Goal: Transaction & Acquisition: Purchase product/service

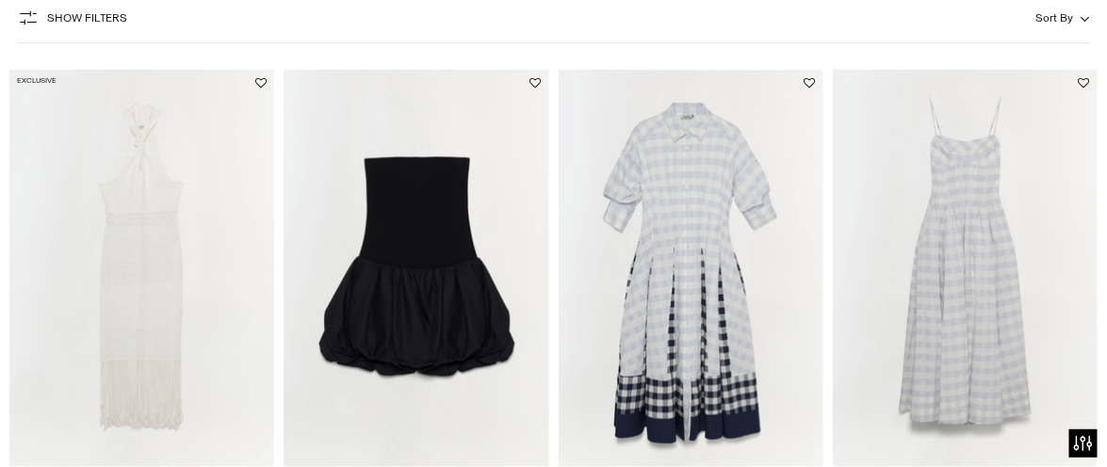
click at [1092, 60] on html "Press Alt+1 for screen-reader mode, Alt+0 to cancel Accessibility Screen-Reader…" at bounding box center [553, 233] width 1107 height 467
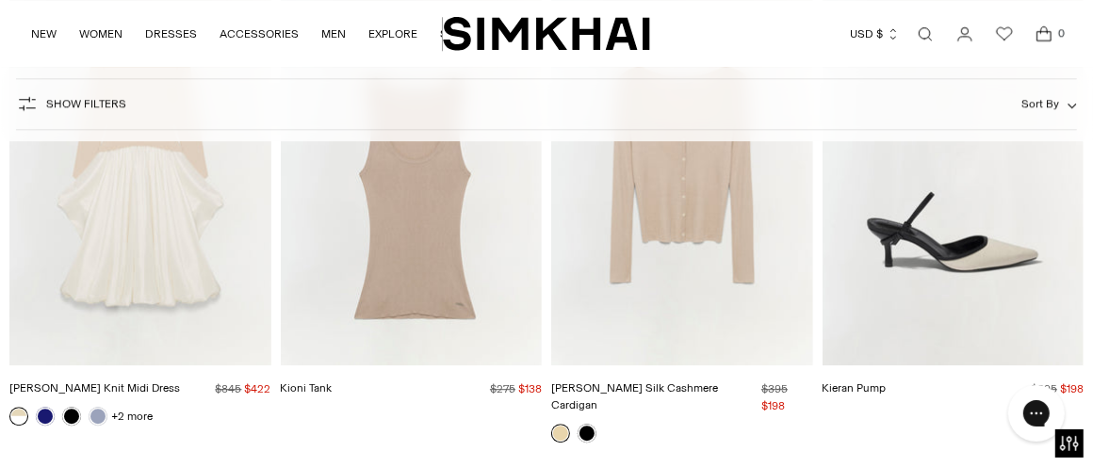
scroll to position [7526, 0]
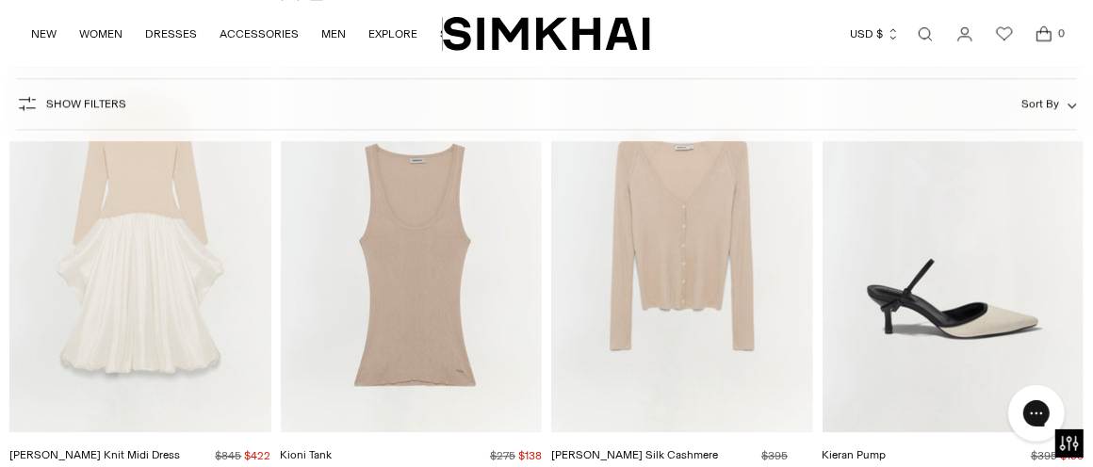
click at [0, 0] on img "Kenlie Taffeta Knit Midi Dress" at bounding box center [0, 0] width 0 height 0
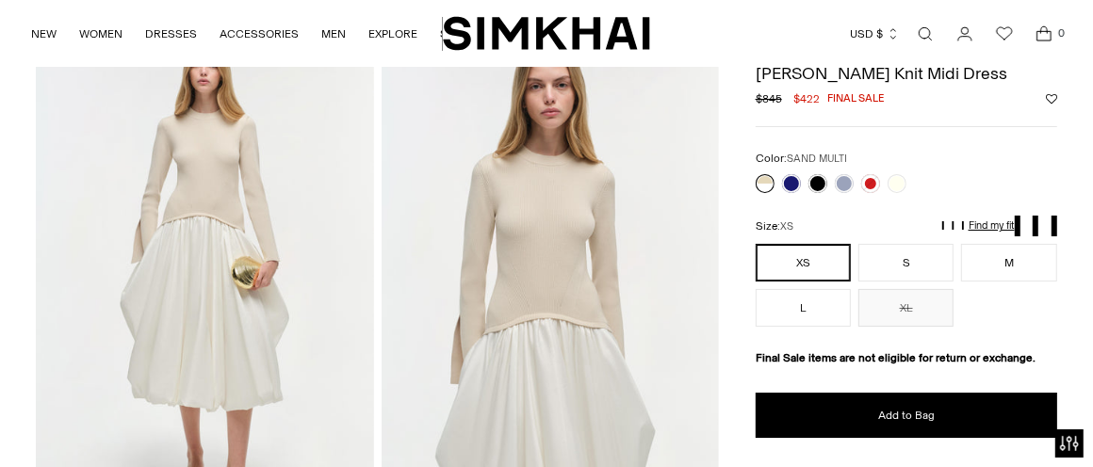
scroll to position [115, 0]
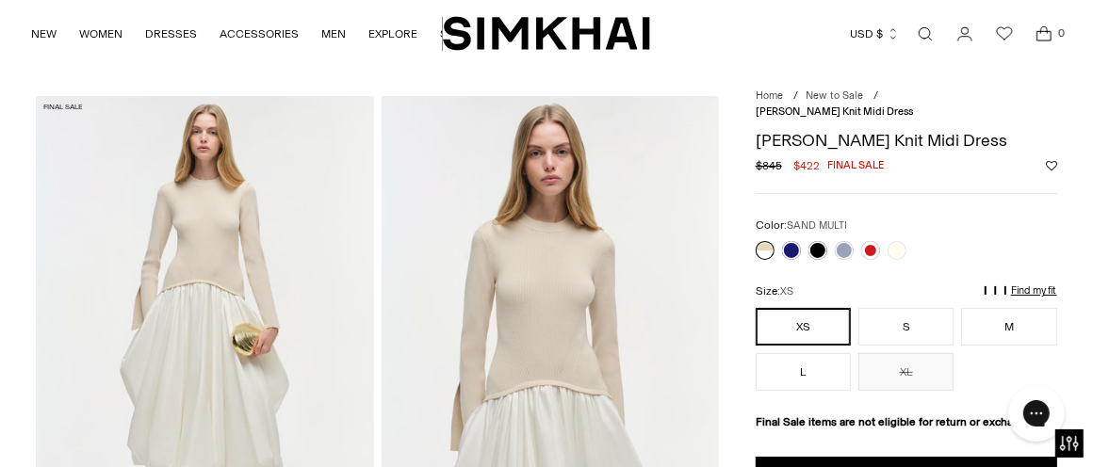
scroll to position [0, 0]
click at [819, 237] on div at bounding box center [831, 250] width 158 height 26
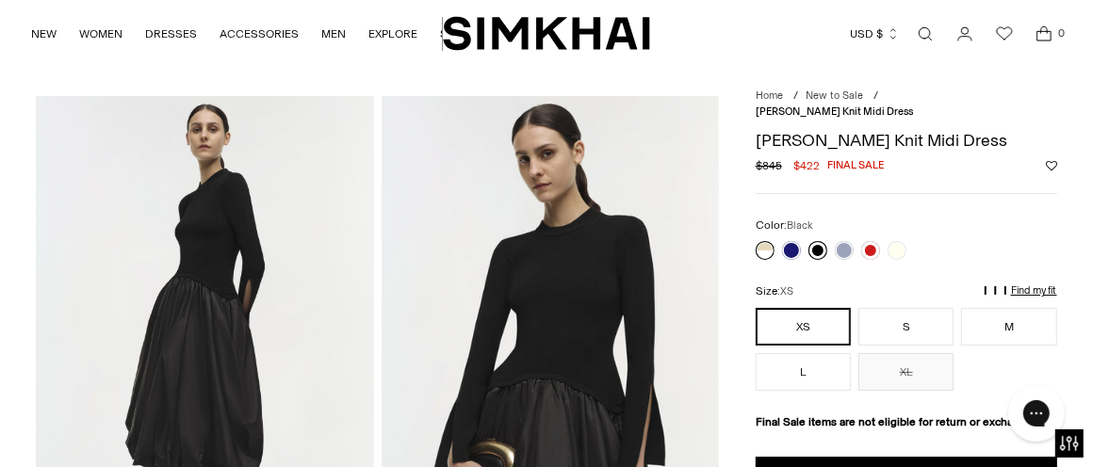
click at [819, 241] on link at bounding box center [817, 250] width 19 height 19
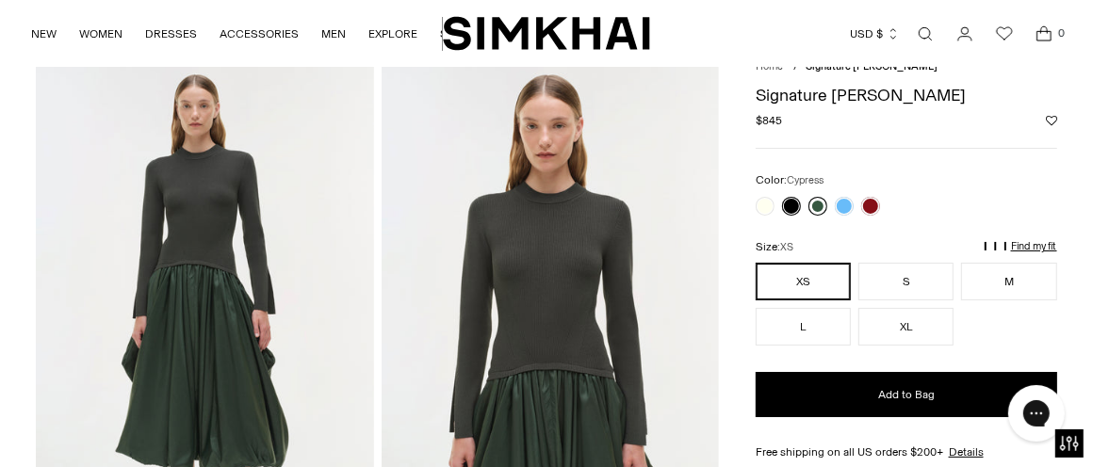
click at [816, 200] on link at bounding box center [817, 206] width 19 height 19
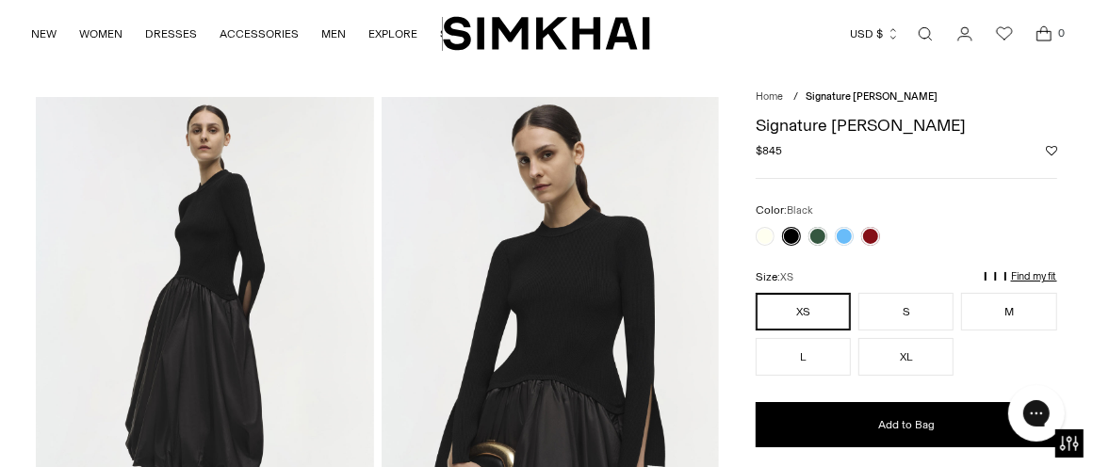
scroll to position [0, 0]
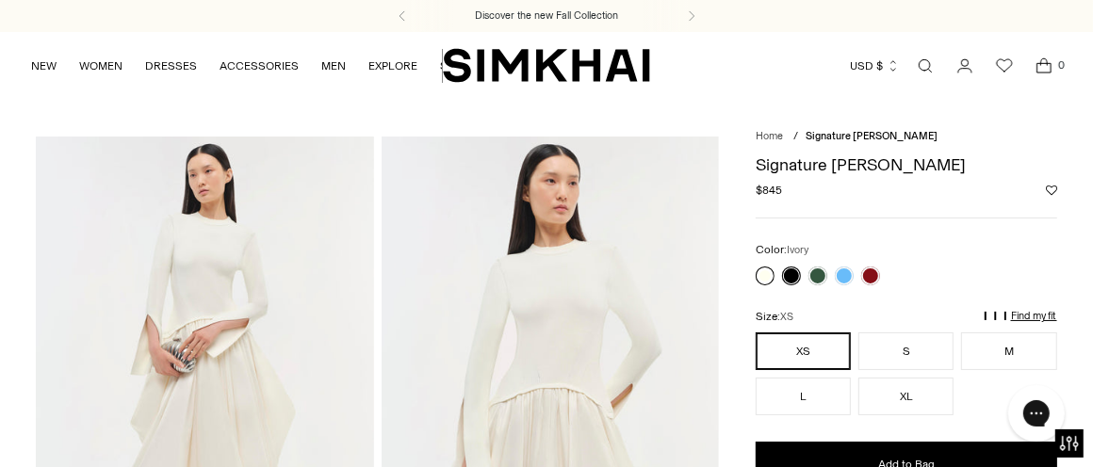
click at [765, 273] on link at bounding box center [764, 276] width 19 height 19
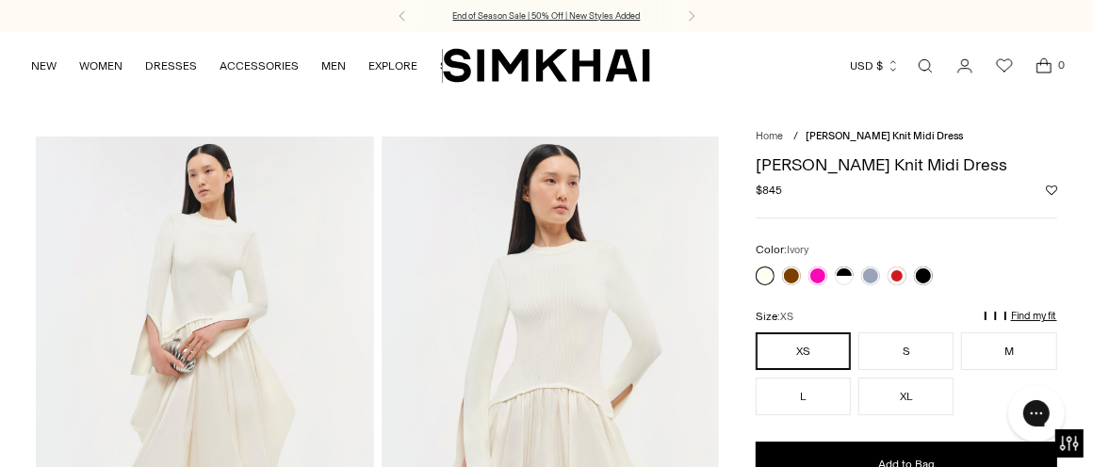
click at [585, 10] on p "End of Season Sale | 50% Off | New Styles Added" at bounding box center [546, 15] width 187 height 13
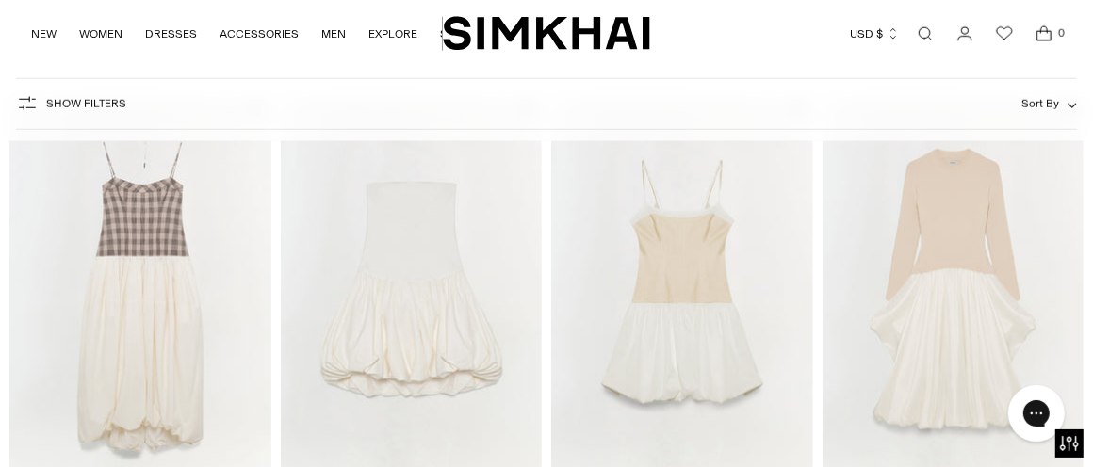
scroll to position [1109, 0]
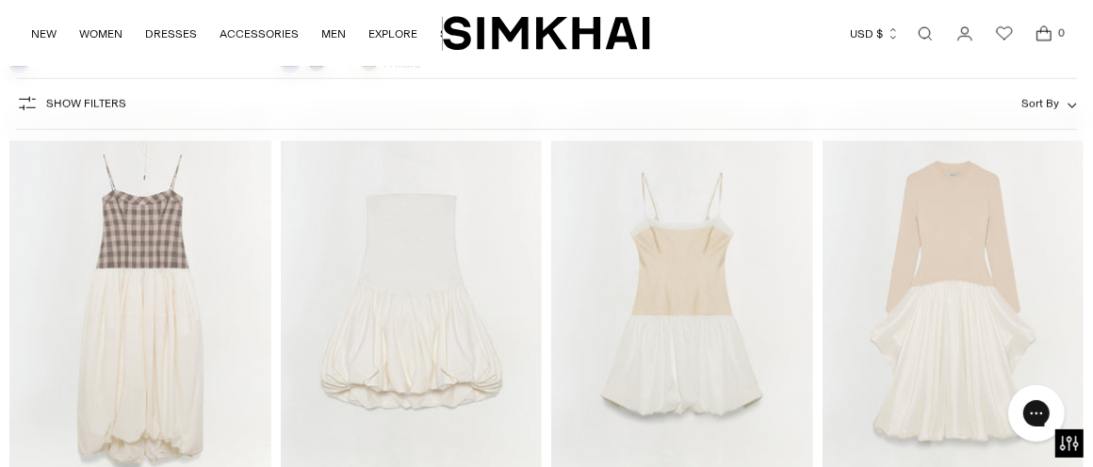
click at [0, 0] on img "Kenlie Taffeta Knit Midi Dress" at bounding box center [0, 0] width 0 height 0
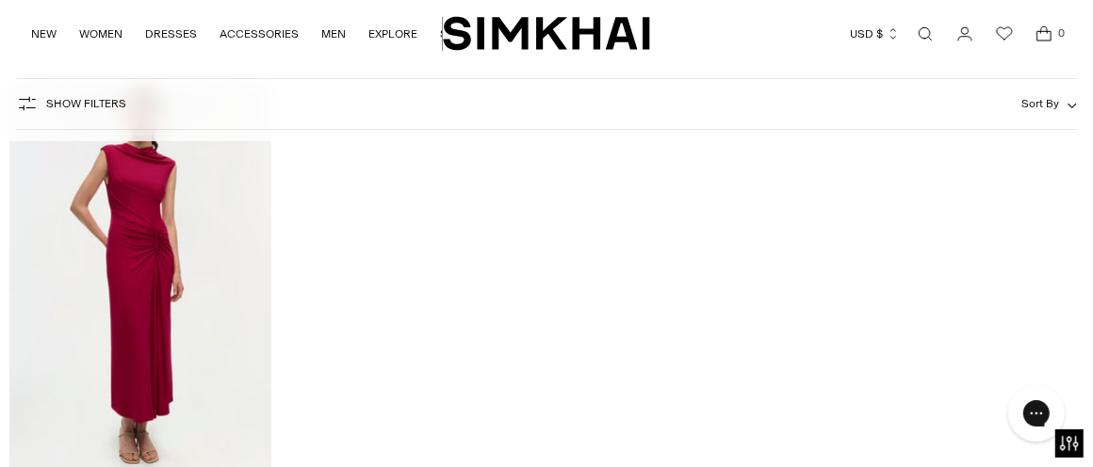
scroll to position [53837, 0]
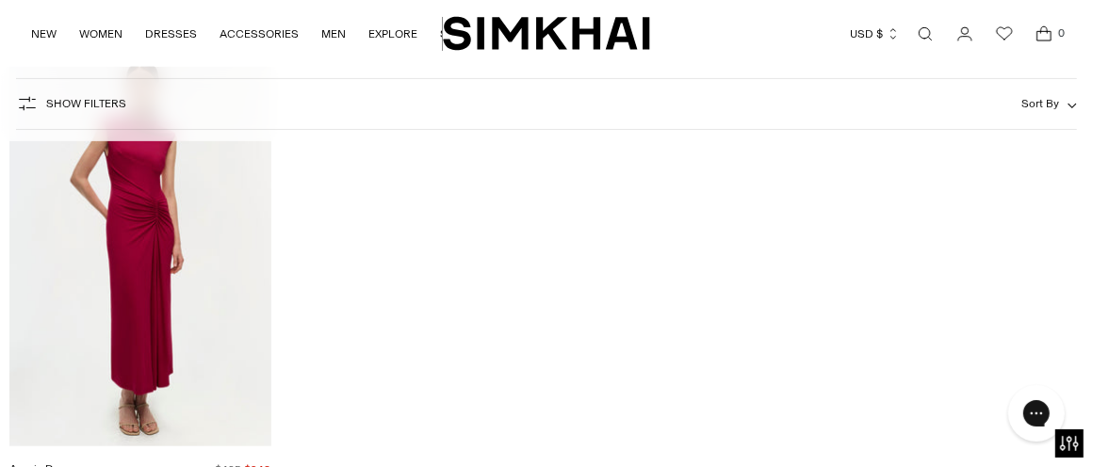
click at [0, 0] on img "Acacia Dress" at bounding box center [0, 0] width 0 height 0
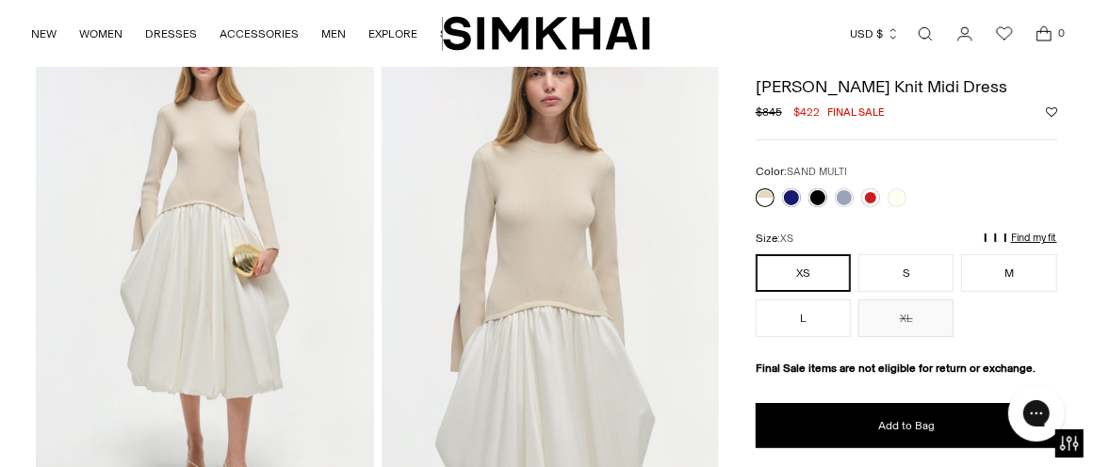
scroll to position [128, 0]
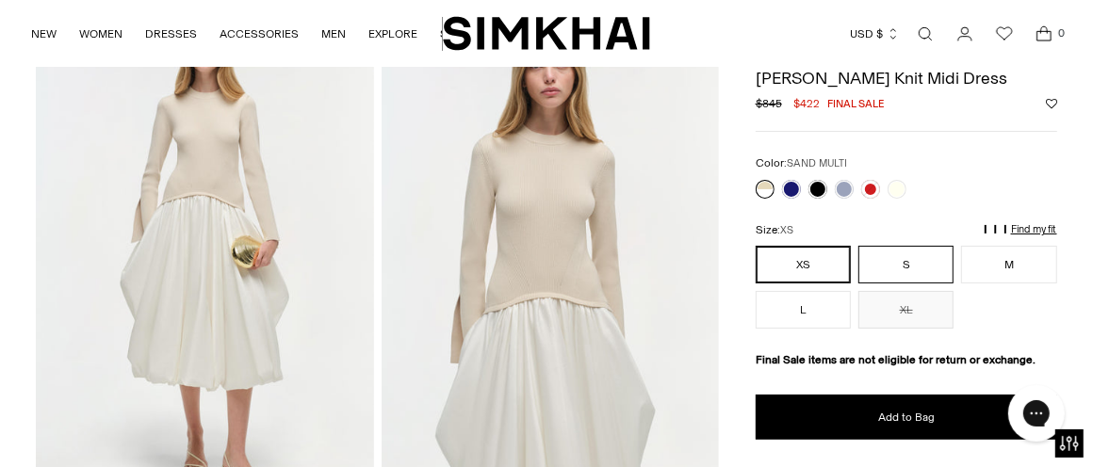
click at [925, 259] on button "S" at bounding box center [905, 265] width 95 height 38
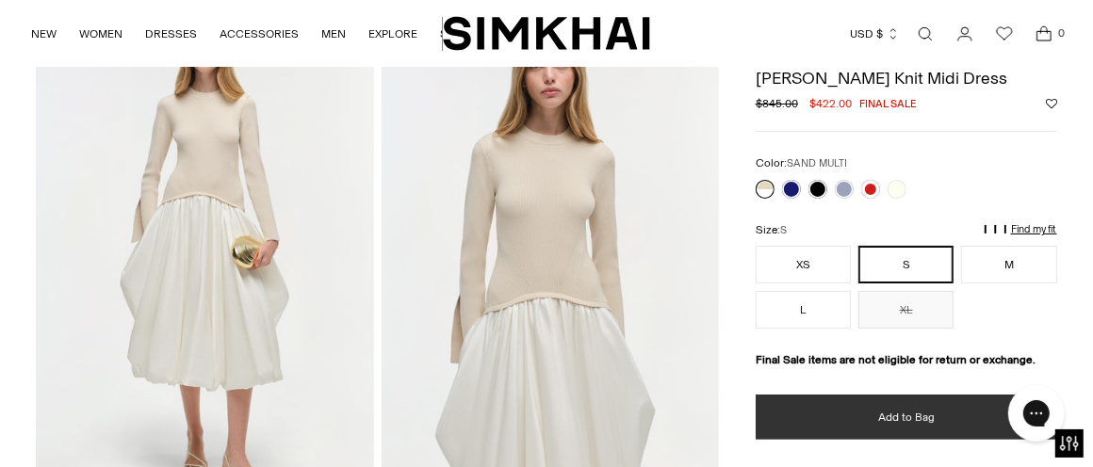
click at [850, 406] on button "Add to Bag" at bounding box center [905, 417] width 301 height 45
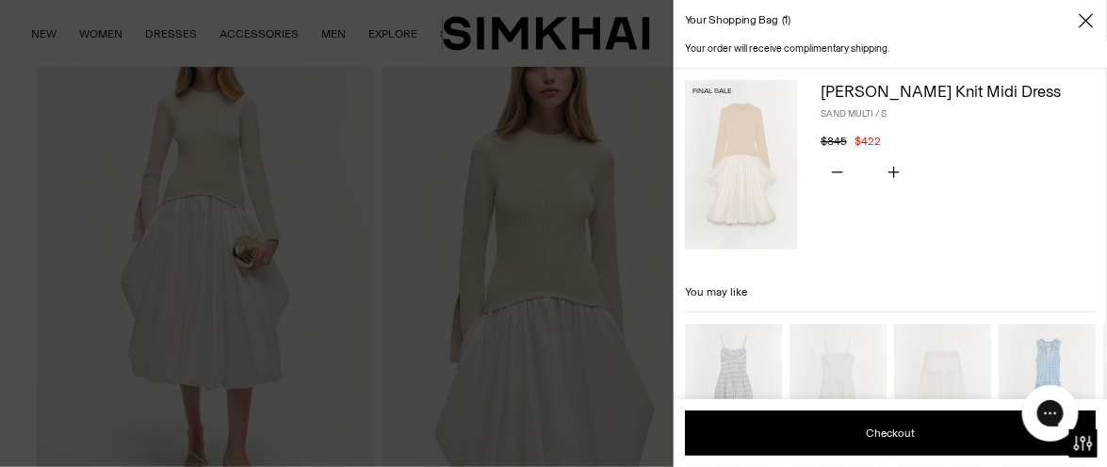
click at [1085, 19] on icon "Close" at bounding box center [1085, 20] width 14 height 14
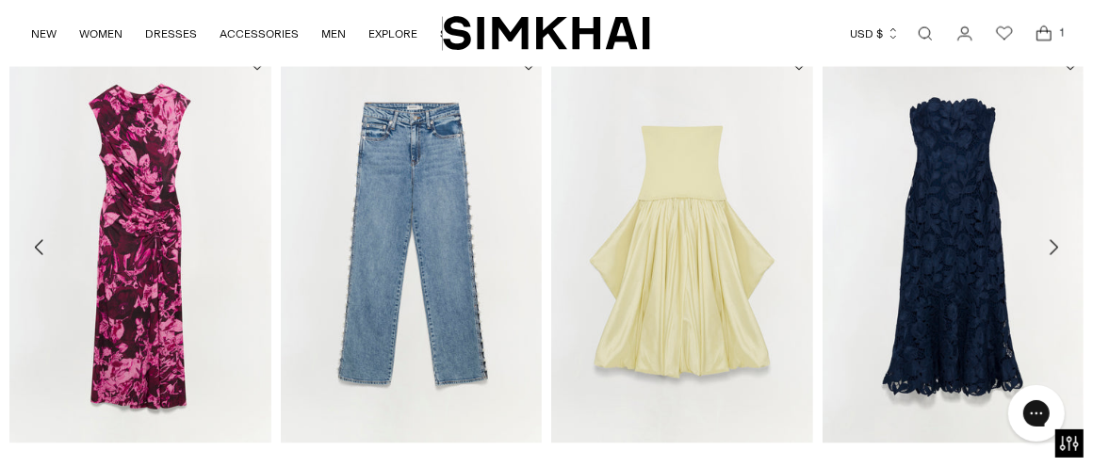
scroll to position [1725, 0]
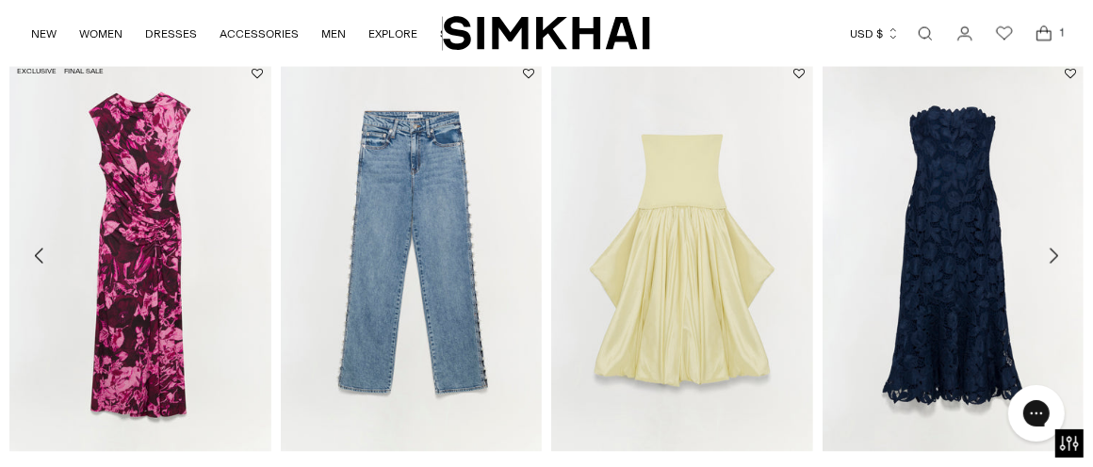
click at [0, 0] on img "Acacia Jersey Midi Dress" at bounding box center [0, 0] width 0 height 0
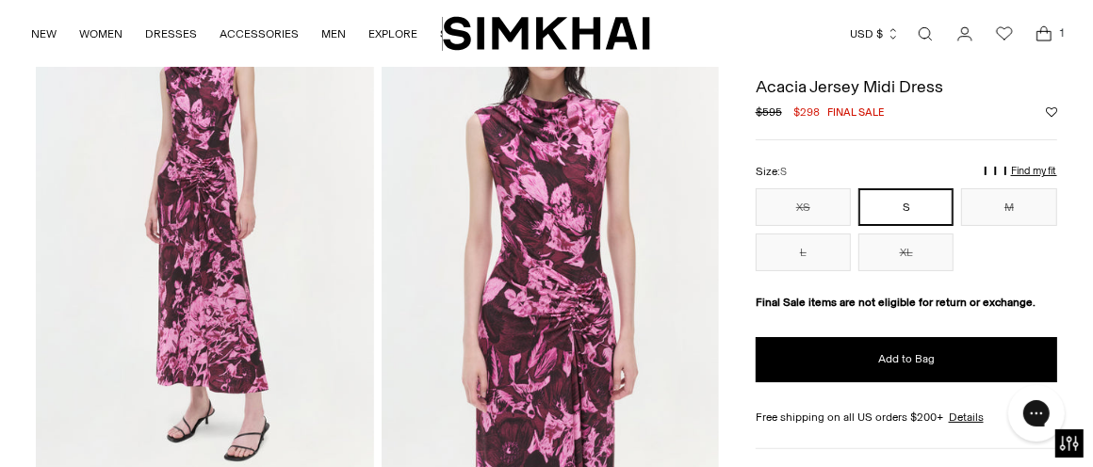
scroll to position [132, 0]
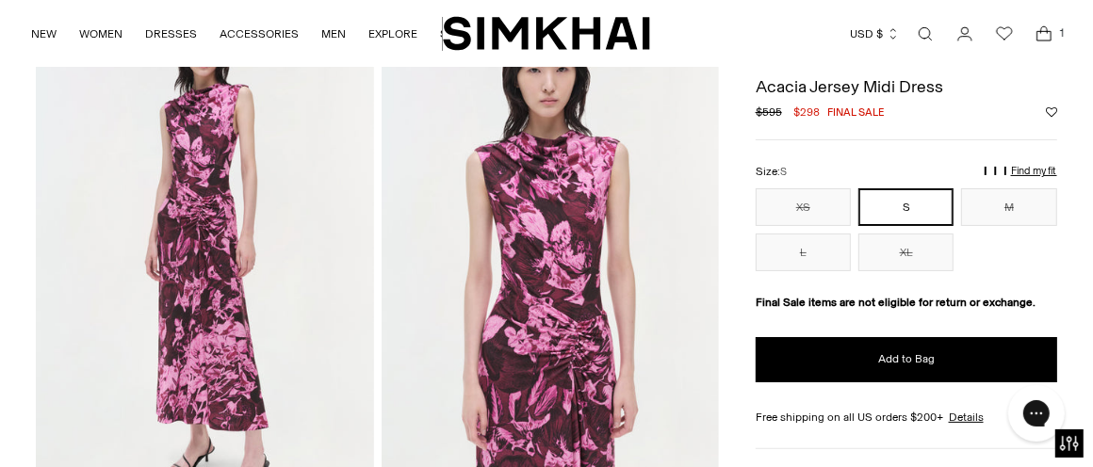
click at [556, 305] on img at bounding box center [550, 258] width 338 height 507
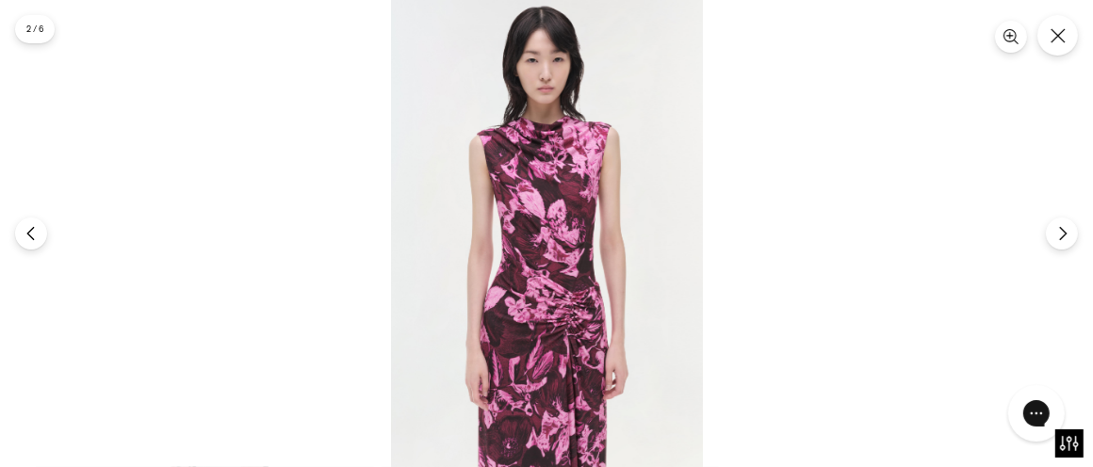
click at [556, 305] on img at bounding box center [547, 233] width 312 height 467
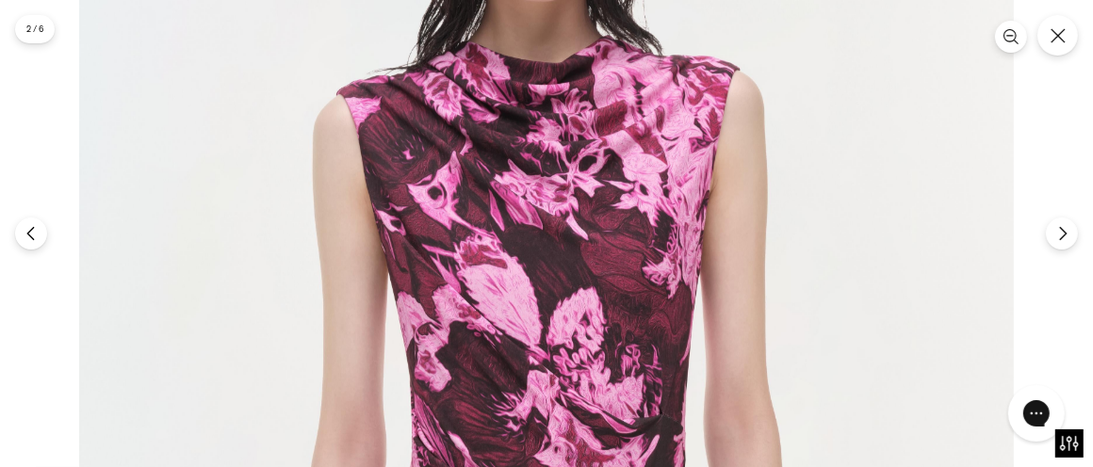
click at [599, 328] on img at bounding box center [546, 390] width 934 height 1401
click at [1061, 37] on icon "Close" at bounding box center [1057, 35] width 17 height 17
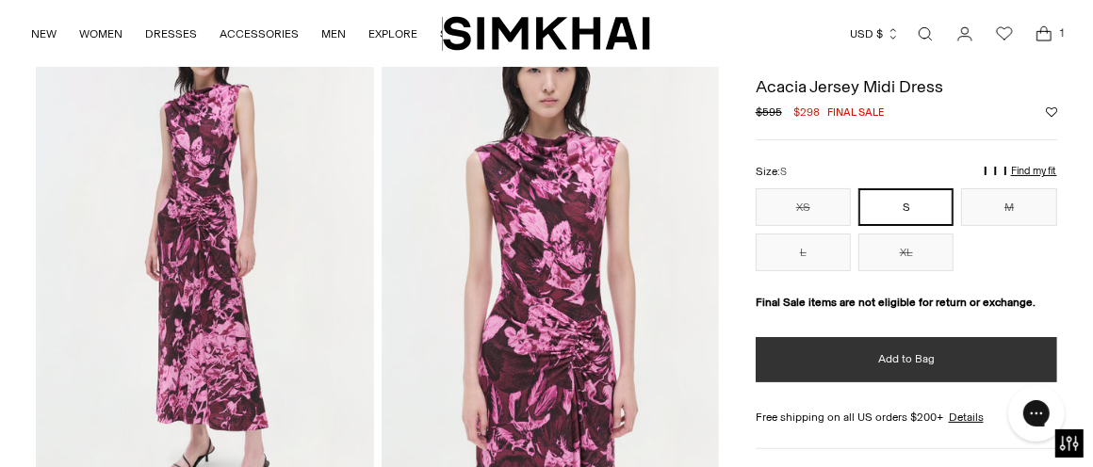
click at [878, 367] on button "Add to Bag" at bounding box center [905, 359] width 301 height 45
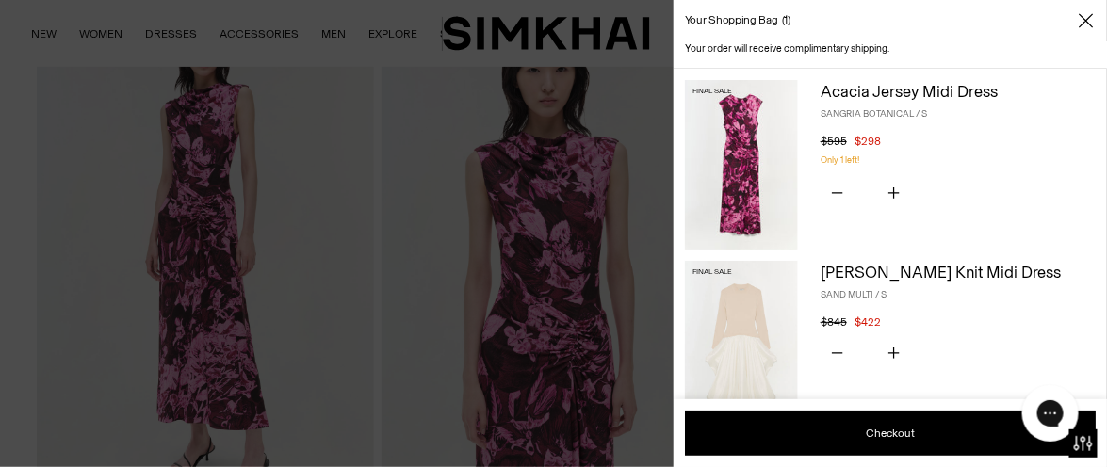
click at [297, 261] on div at bounding box center [553, 233] width 1107 height 467
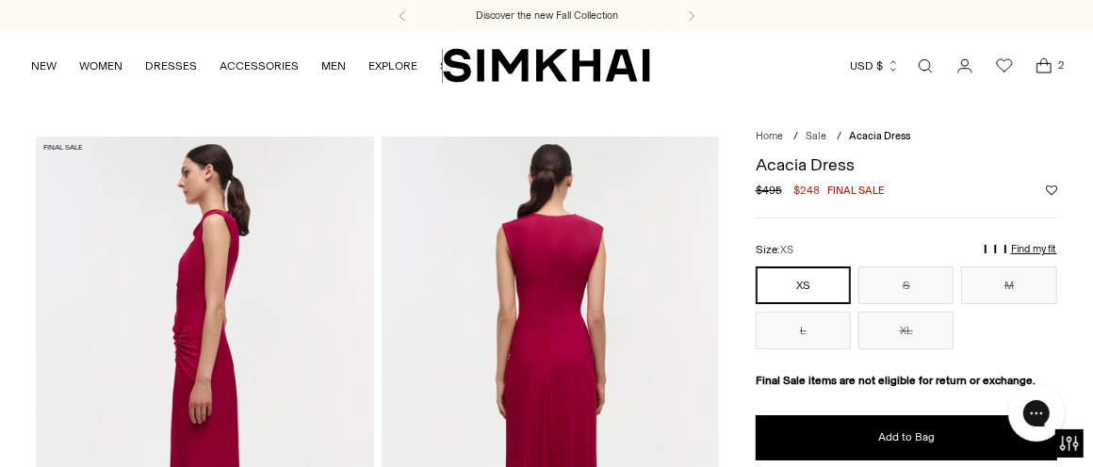
click at [576, 12] on div "End of Season Sale | 50% Off | New Styles Added Discover the new Fall Collectio…" at bounding box center [546, 16] width 1093 height 32
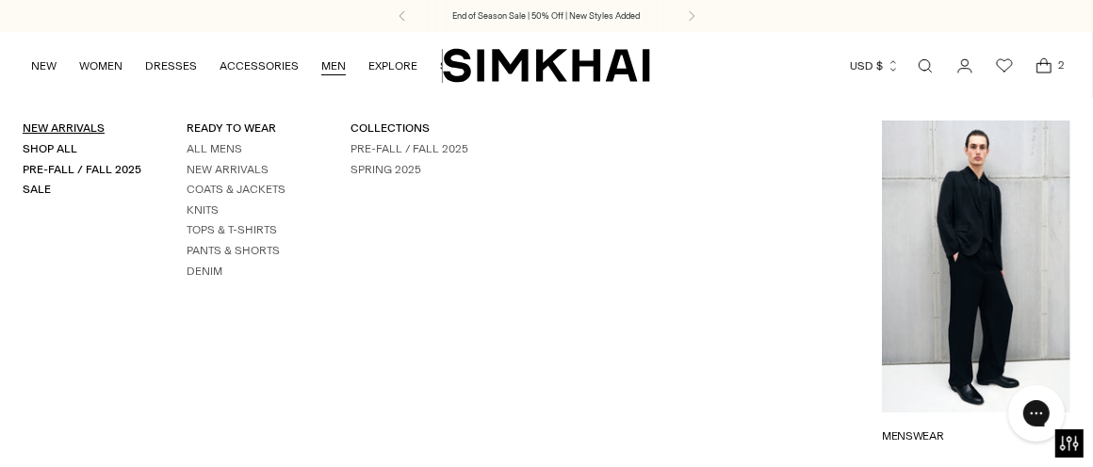
click at [91, 121] on link "New Arrivals" at bounding box center [64, 127] width 82 height 13
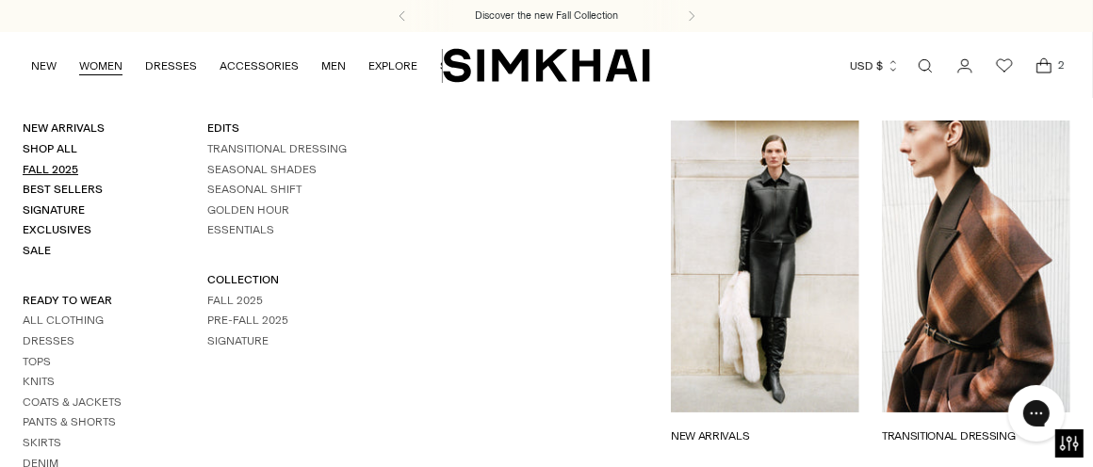
click at [62, 165] on link "Fall 2025" at bounding box center [51, 169] width 56 height 13
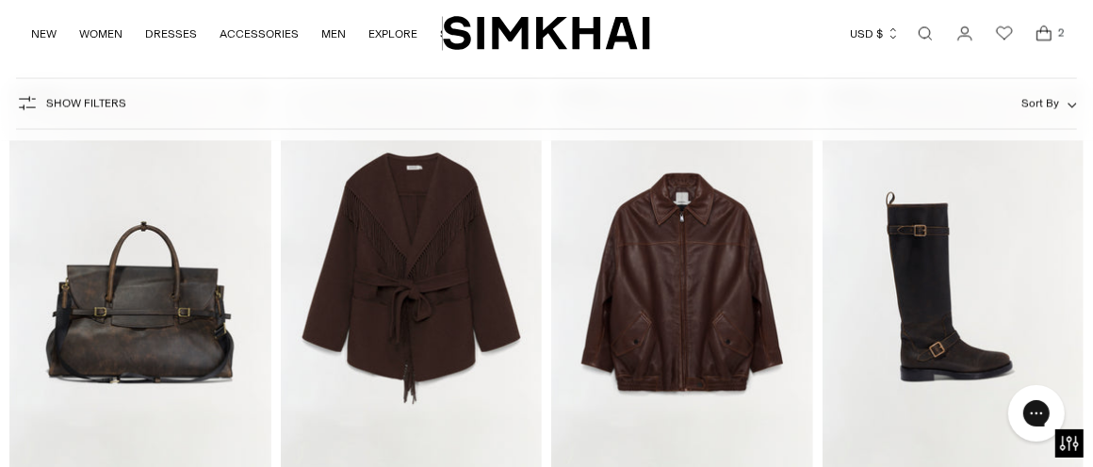
scroll to position [2454, 0]
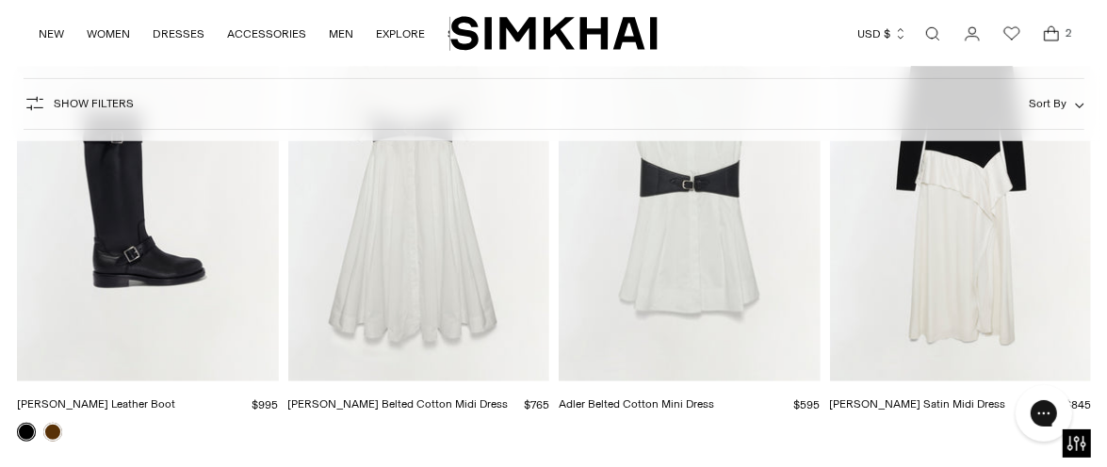
scroll to position [0, 0]
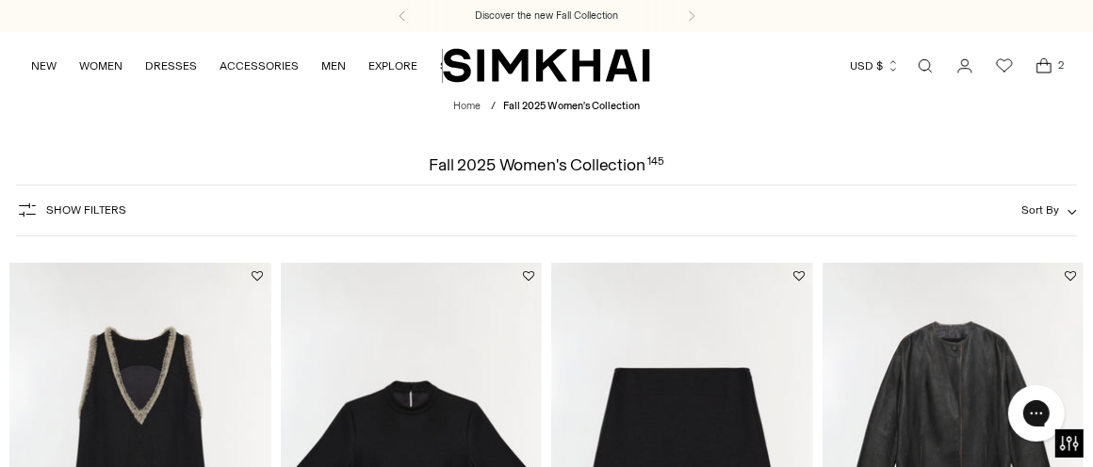
click at [1041, 57] on icon "Open cart modal" at bounding box center [1043, 66] width 26 height 19
